Goal: Communication & Community: Participate in discussion

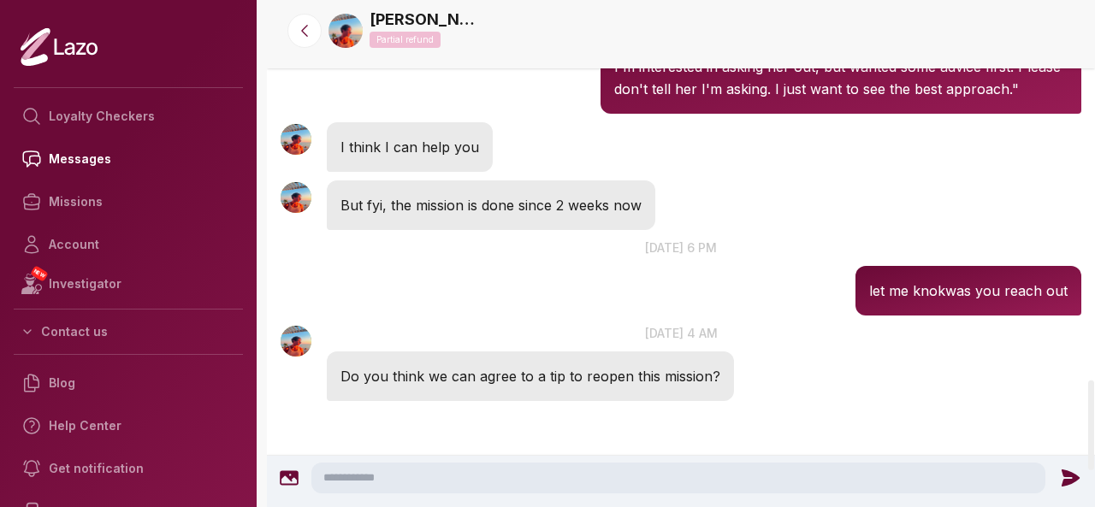
scroll to position [2153, 0]
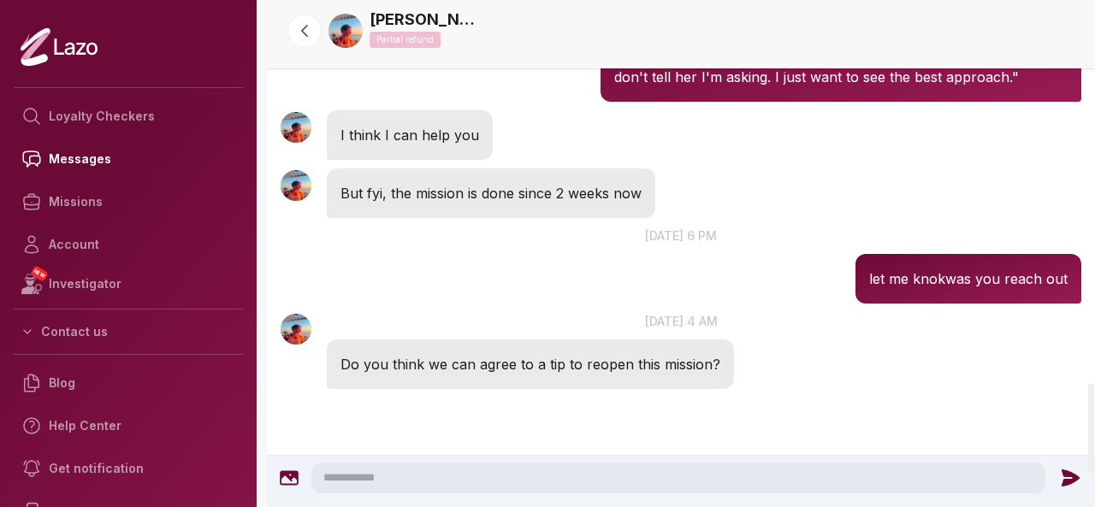
click at [677, 476] on textarea at bounding box center [678, 478] width 734 height 31
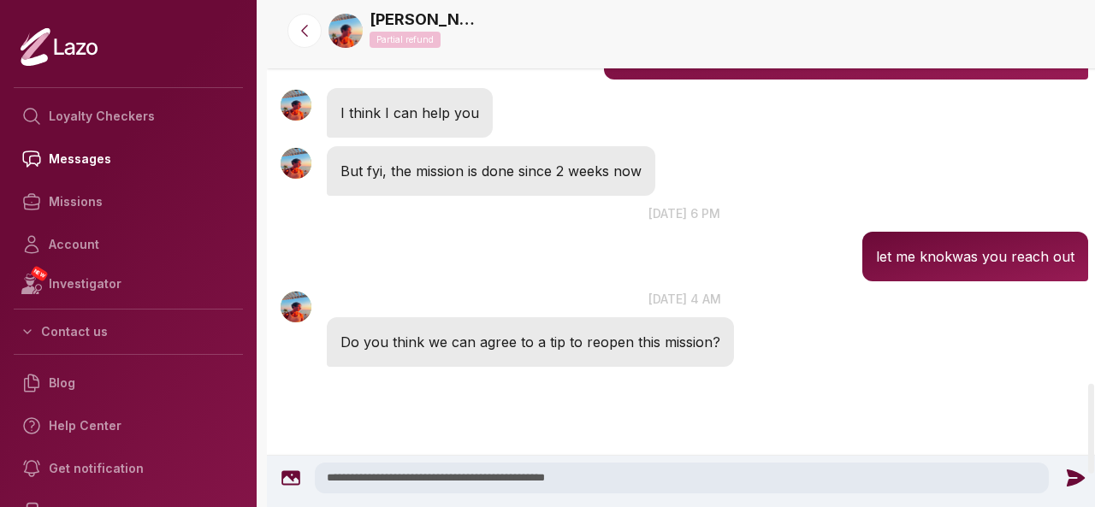
type textarea "**********"
click at [1071, 480] on icon at bounding box center [1075, 477] width 18 height 17
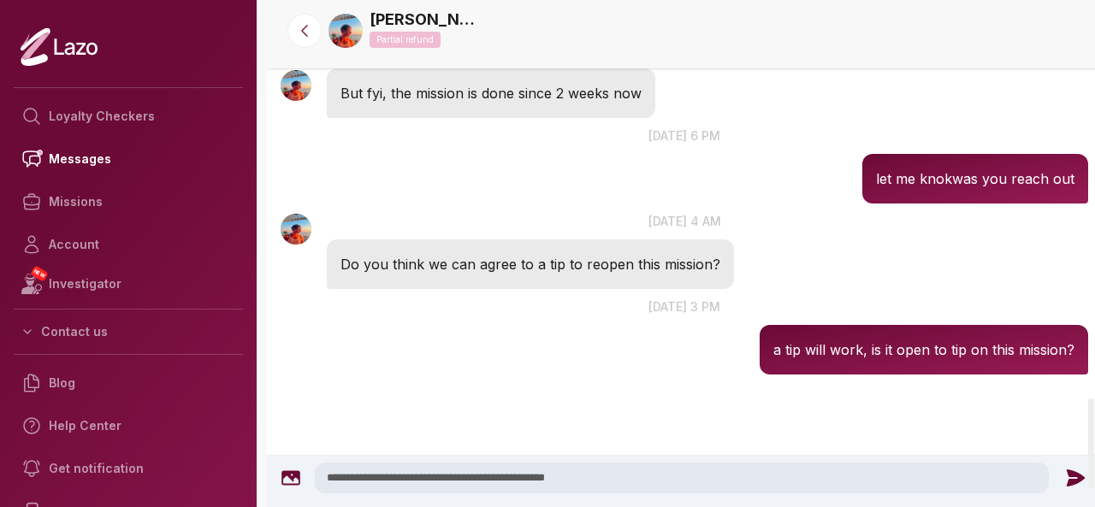
scroll to position [2239, 0]
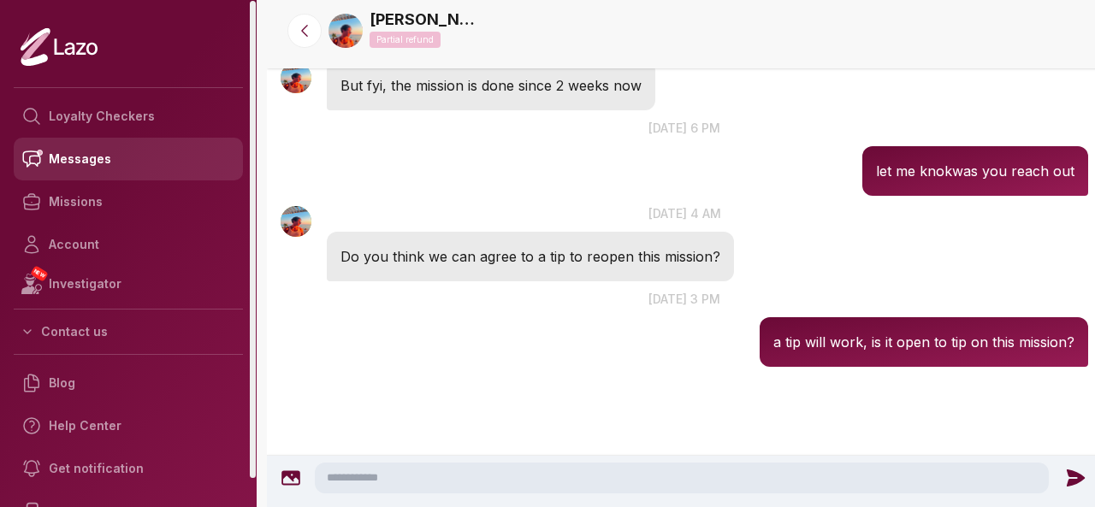
click at [138, 159] on link "Messages" at bounding box center [128, 159] width 229 height 43
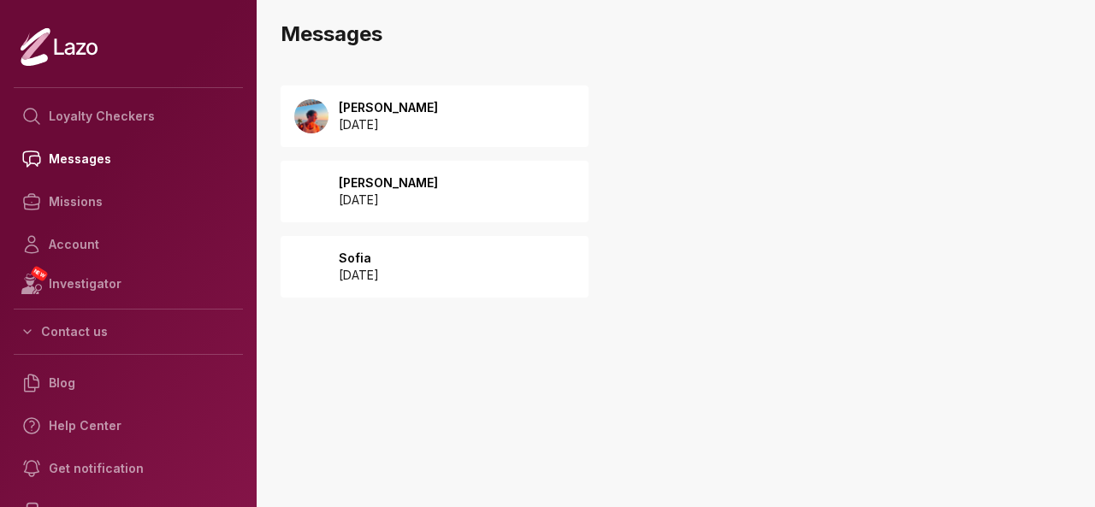
click at [410, 201] on p "2025 September 25" at bounding box center [388, 200] width 99 height 17
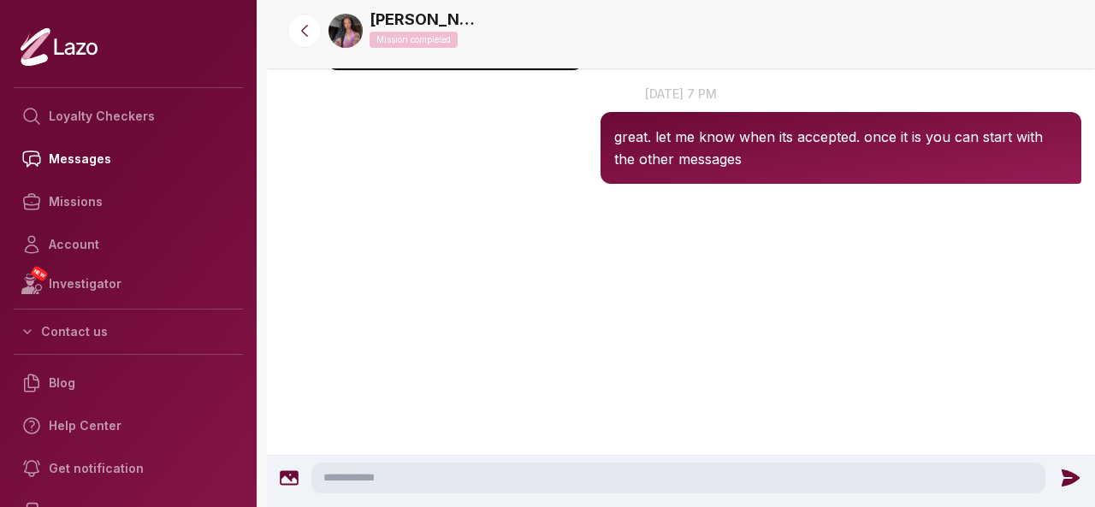
scroll to position [4635, 0]
